Goal: Task Accomplishment & Management: Use online tool/utility

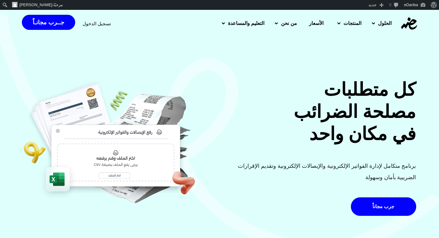
click at [97, 23] on span "تسجيل الدخول" at bounding box center [97, 23] width 28 height 5
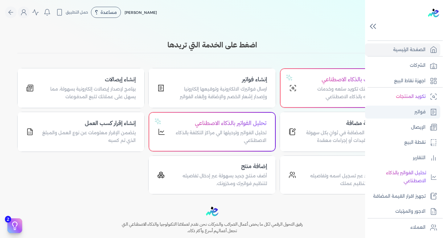
click at [427, 115] on link "فواتير" at bounding box center [402, 112] width 75 height 13
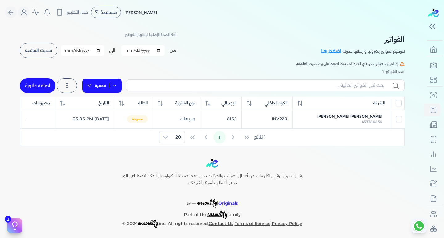
click at [113, 90] on link "تصفية" at bounding box center [102, 85] width 40 height 15
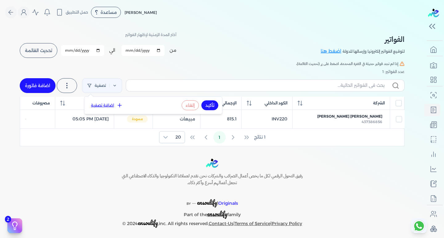
click at [211, 108] on button "تأكيد" at bounding box center [209, 105] width 17 height 10
click at [211, 101] on button "تأكيد" at bounding box center [209, 105] width 17 height 10
click at [104, 104] on button "اضافة تصفية" at bounding box center [106, 105] width 37 height 7
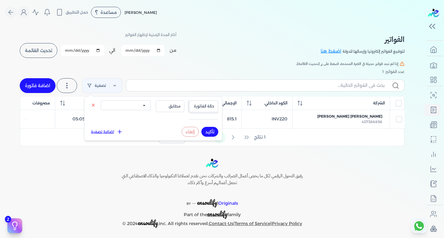
click at [197, 108] on span "حالة الفاتورة" at bounding box center [203, 107] width 21 height 6
click at [201, 126] on li "نوع الفاتورة" at bounding box center [191, 126] width 47 height 6
select select
click at [142, 107] on select "الكل مبيعات مشتريات" at bounding box center [126, 105] width 50 height 10
click at [225, 72] on div "عدد الفواتير: 1" at bounding box center [212, 72] width 385 height 6
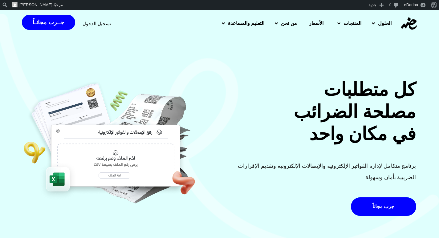
click at [95, 24] on span "تسجيل الدخول" at bounding box center [97, 23] width 28 height 5
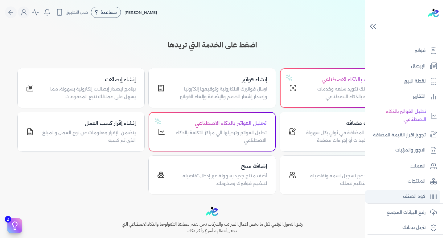
scroll to position [62, 0]
click at [411, 211] on p "رفع البيانات المجمع" at bounding box center [406, 213] width 39 height 8
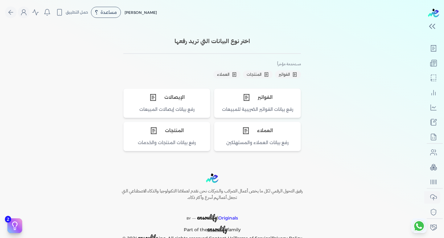
scroll to position [60, 0]
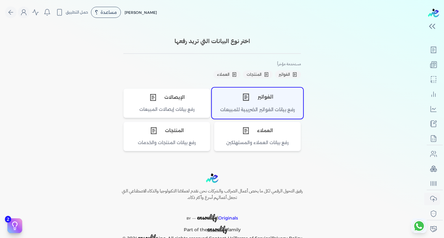
click at [274, 107] on div "رفع بيانات الفواتير الضريبية للمبيعات" at bounding box center [257, 112] width 91 height 12
